Goal: Information Seeking & Learning: Stay updated

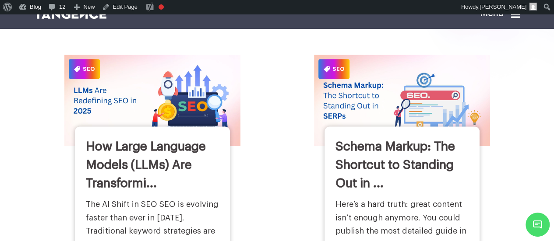
scroll to position [359, 0]
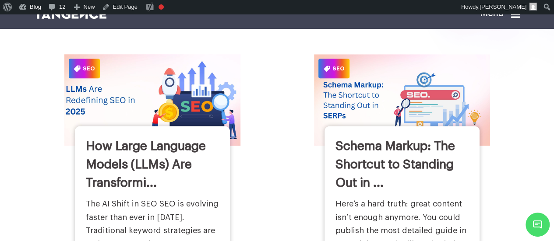
click at [193, 111] on img at bounding box center [152, 100] width 194 height 101
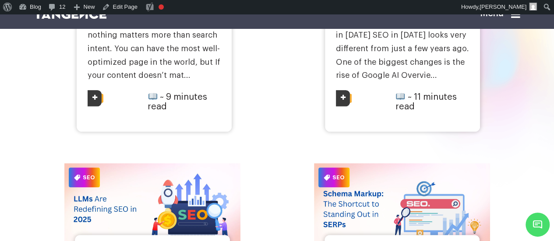
scroll to position [247, 0]
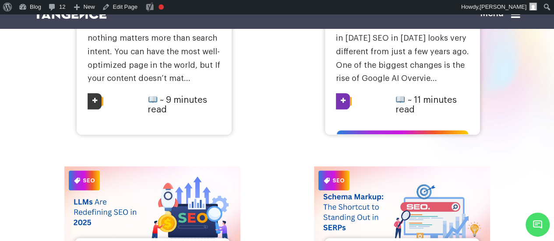
click at [365, 85] on p "The Changing Landscape of SEO in 2025 SEO in 2025 looks very different from jus…" at bounding box center [402, 51] width 133 height 67
click at [361, 75] on link "The Changing Landscape of SEO in 2025 SEO in 2025 looks very different from jus…" at bounding box center [402, 51] width 133 height 61
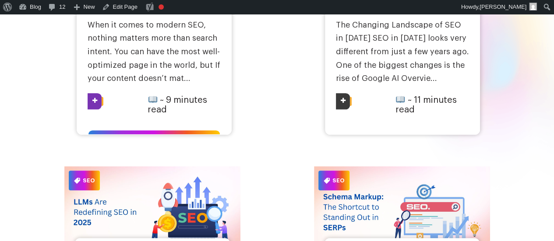
scroll to position [247, 0]
click at [146, 76] on link "When it comes to modern SEO, nothing matters more than search intent. You can h…" at bounding box center [154, 51] width 133 height 61
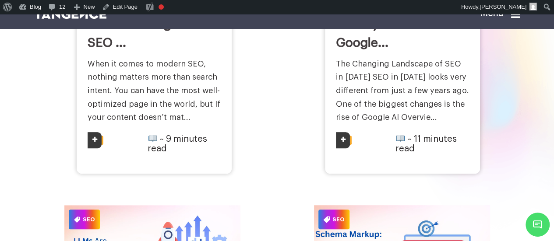
scroll to position [206, 0]
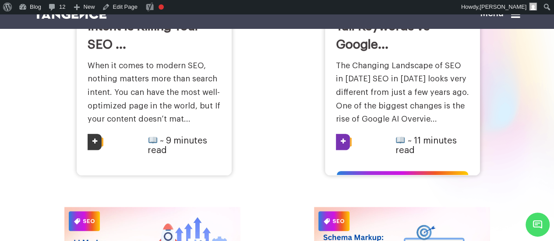
click at [394, 77] on link "The Changing Landscape of SEO in 2025 SEO in 2025 looks very different from jus…" at bounding box center [402, 92] width 133 height 61
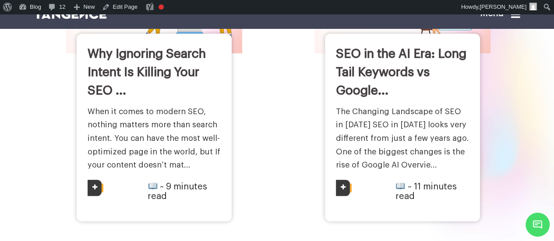
scroll to position [157, 0]
